Goal: Check status: Check status

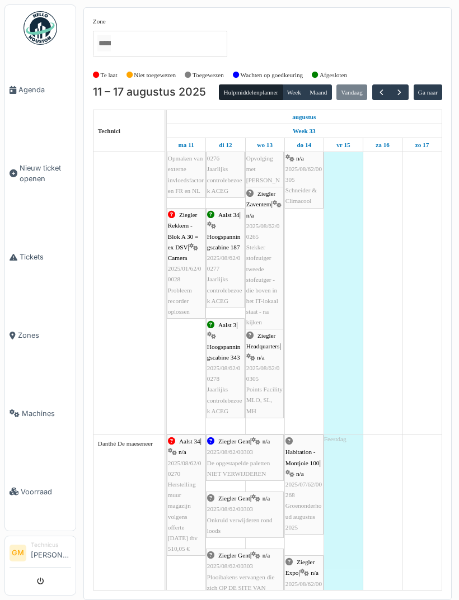
scroll to position [96, 0]
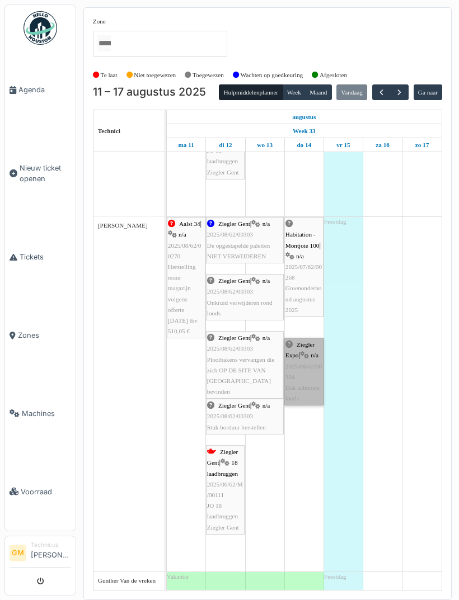
click at [303, 383] on link "Ziegler Expo | n/a 2025/08/62/00304 Dak achterste loods" at bounding box center [303, 372] width 39 height 68
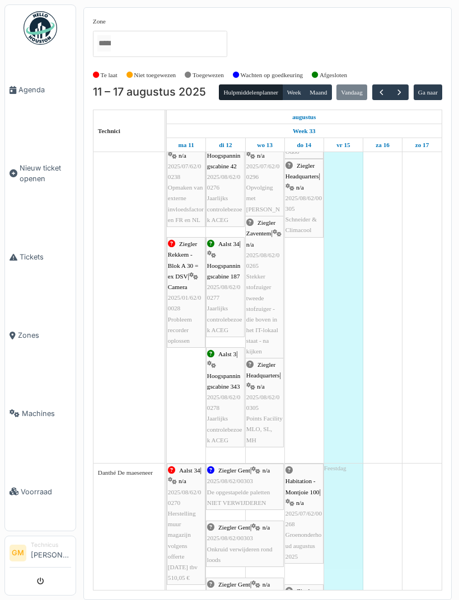
scroll to position [101, 0]
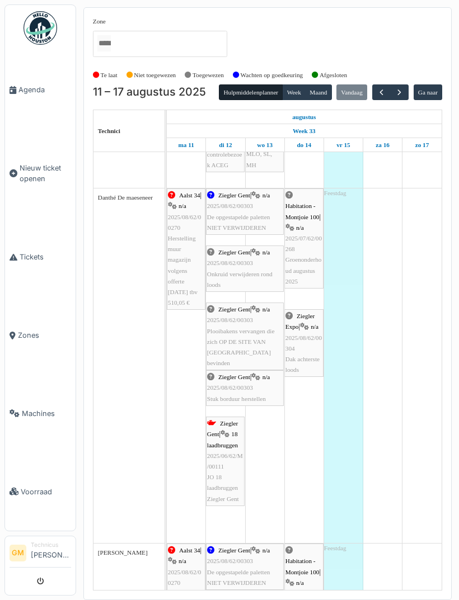
click at [405, 87] on button "button" at bounding box center [399, 92] width 18 height 16
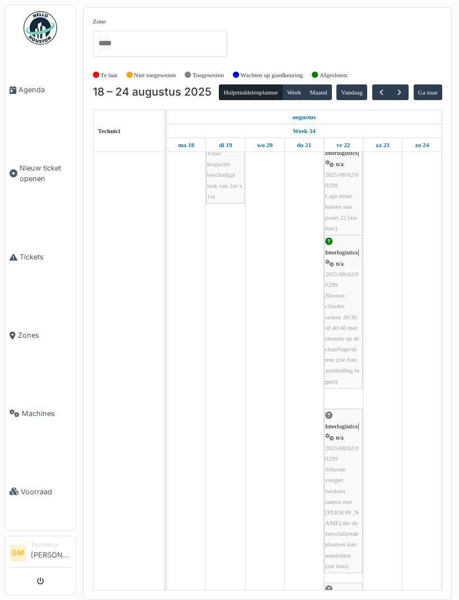
scroll to position [379, 0]
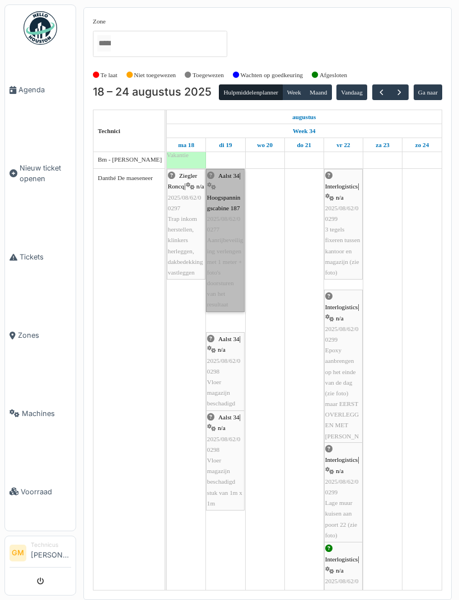
click at [229, 290] on link "Aalst 34 | Hoogspanningscabine 187 2025/08/62/00277 Aanrijbeveiliging verlengen…" at bounding box center [225, 240] width 39 height 143
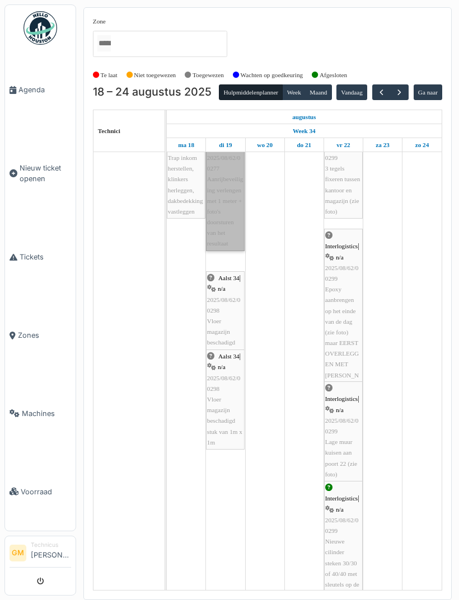
scroll to position [63, 0]
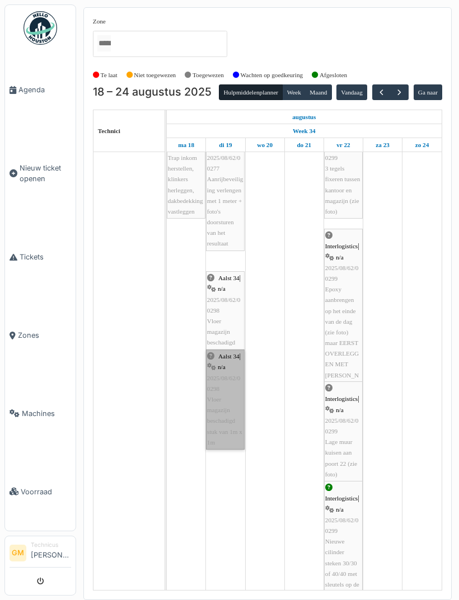
click at [228, 419] on link "Aalst 34 | n/a 2025/08/62/00298 Vloer magazijn beschadigd stuk van 1m x 1m" at bounding box center [225, 400] width 39 height 100
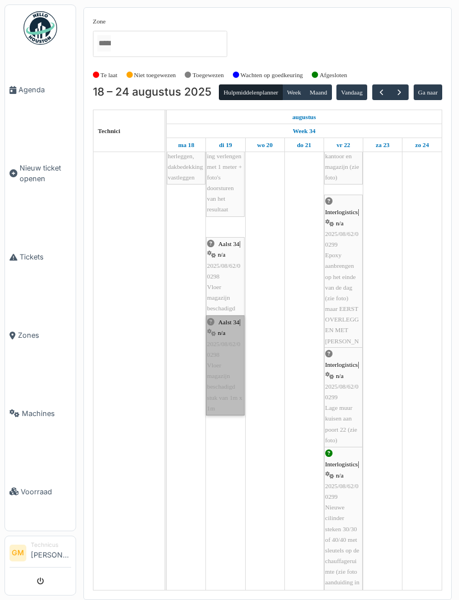
scroll to position [117, 0]
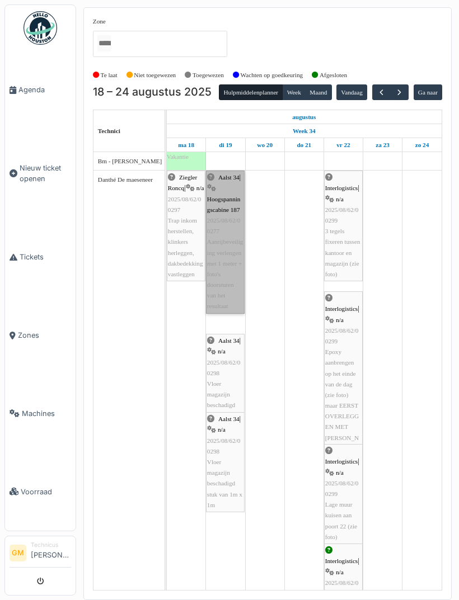
click at [231, 261] on link "Aalst 34 | Hoogspanningscabine 187 2025/08/62/00277 Aanrijbeveiliging verlengen…" at bounding box center [225, 242] width 39 height 143
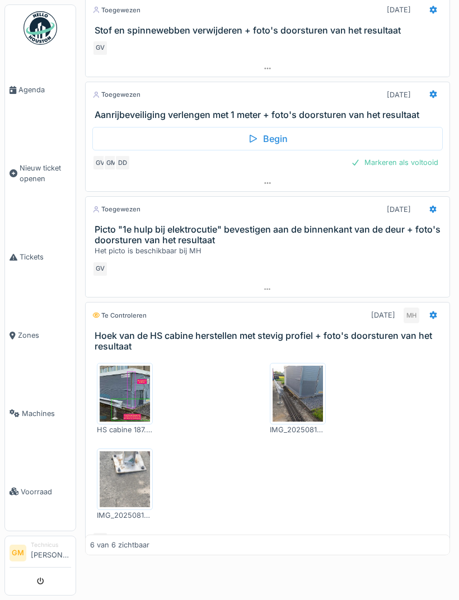
scroll to position [209, 0]
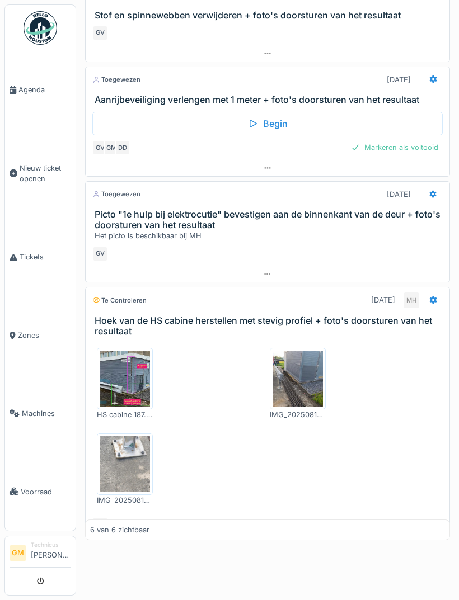
click at [131, 378] on img at bounding box center [125, 379] width 50 height 56
click at [303, 383] on img at bounding box center [297, 379] width 50 height 56
click at [133, 459] on img at bounding box center [125, 464] width 50 height 56
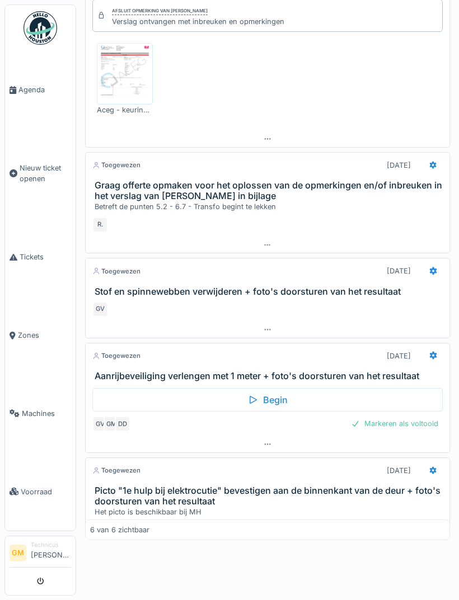
scroll to position [0, 0]
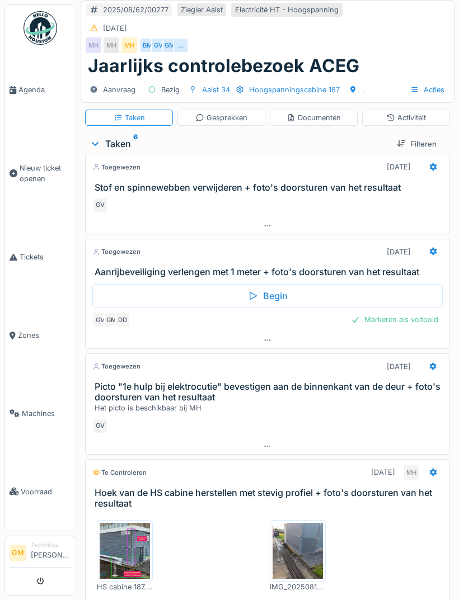
scroll to position [312, 0]
